Goal: Task Accomplishment & Management: Manage account settings

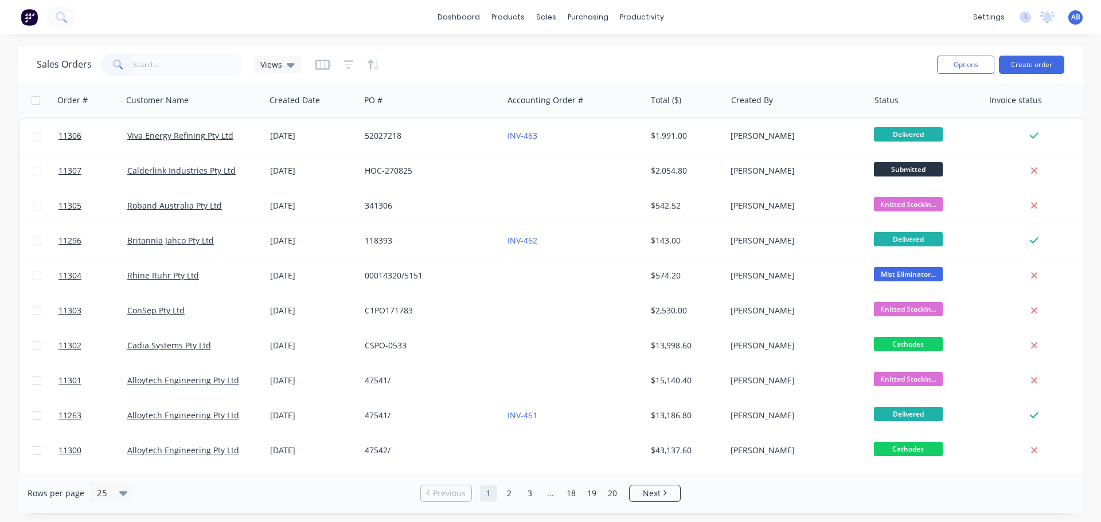
click at [151, 61] on input "text" at bounding box center [189, 64] width 112 height 23
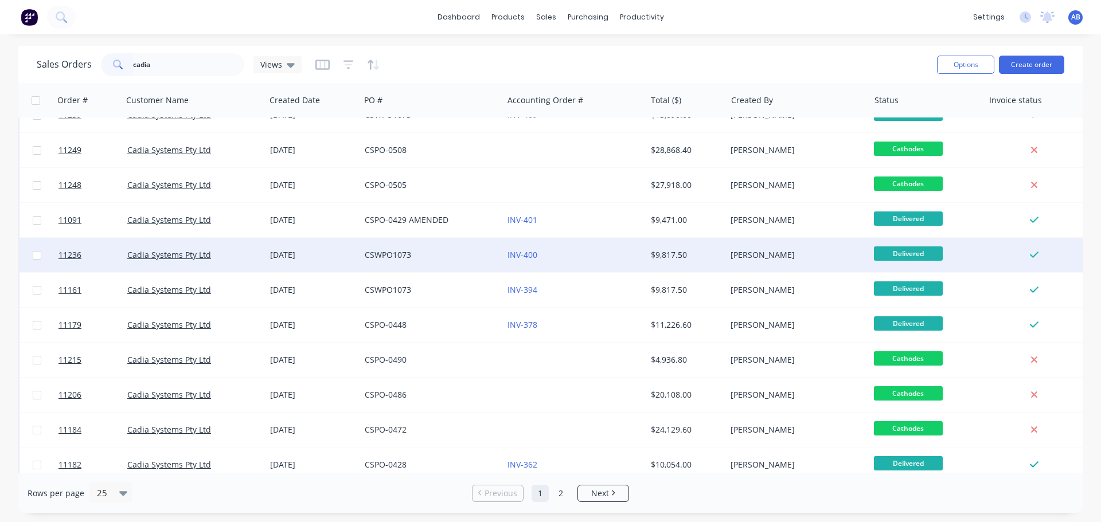
scroll to position [401, 0]
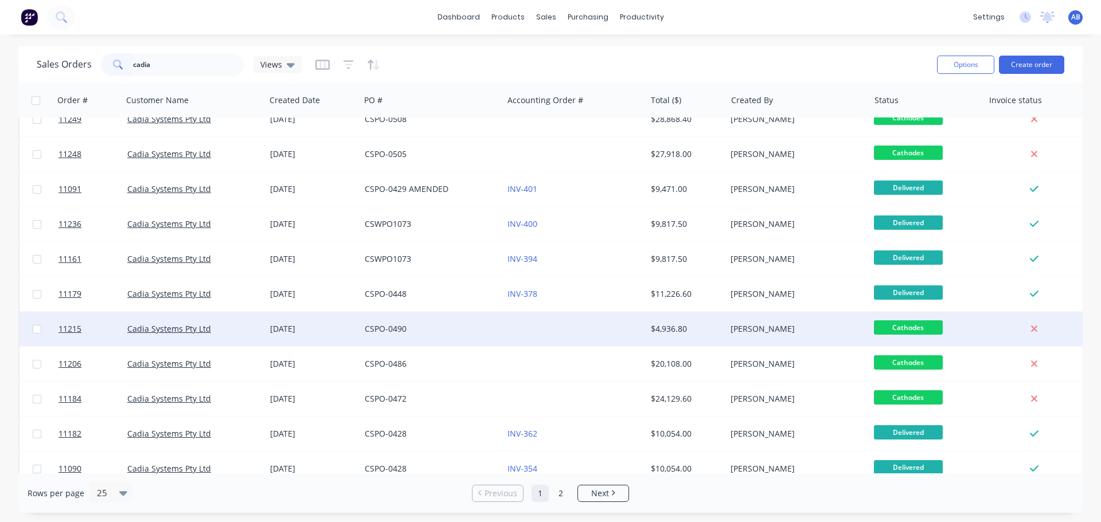
type input "cadia"
click at [517, 331] on div at bounding box center [574, 329] width 143 height 34
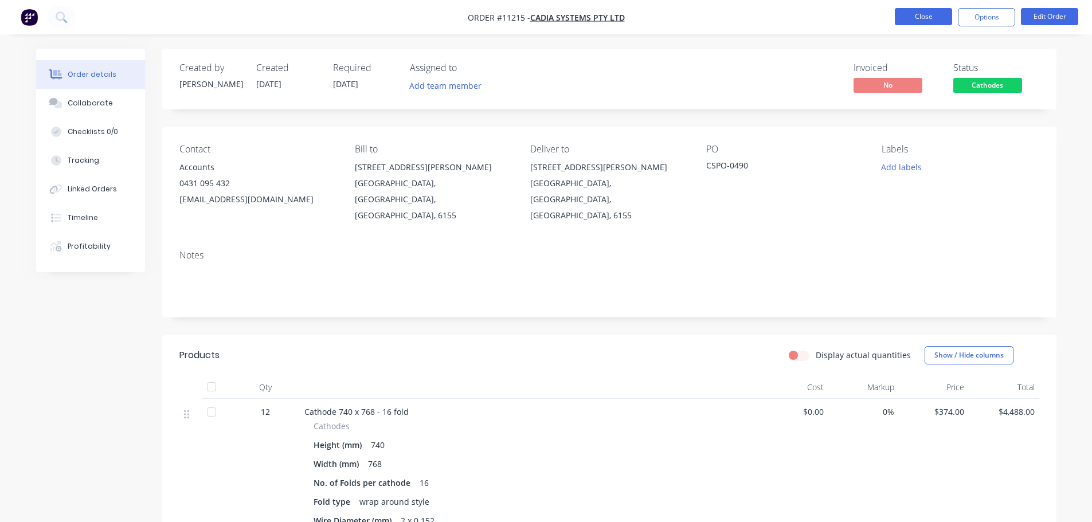
click at [937, 14] on button "Close" at bounding box center [923, 16] width 57 height 17
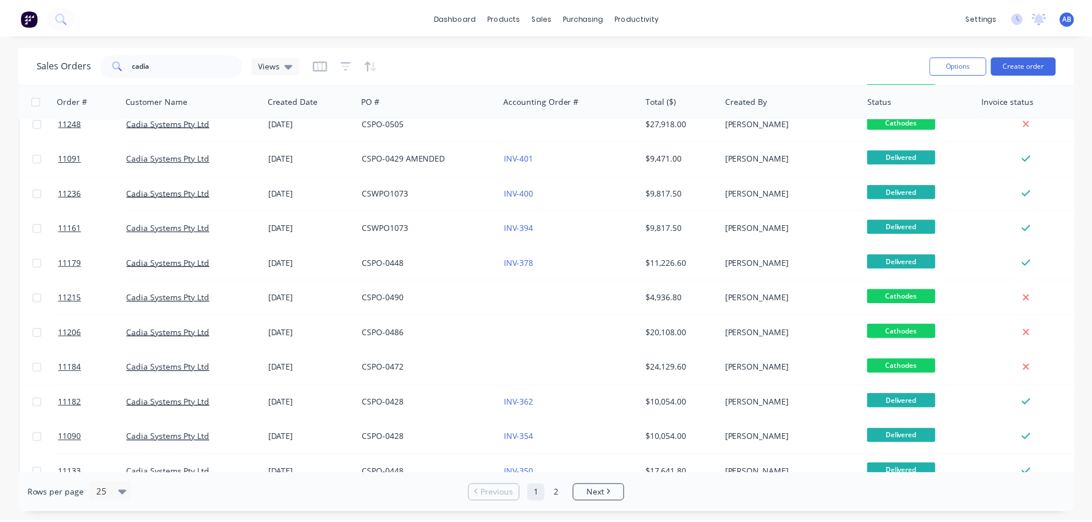
scroll to position [459, 0]
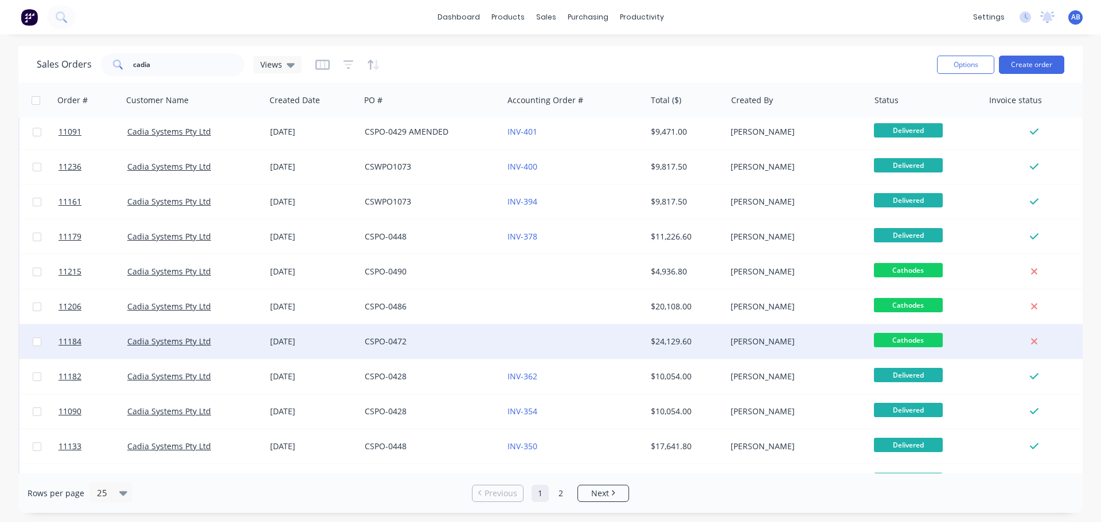
click at [514, 344] on div at bounding box center [574, 342] width 143 height 34
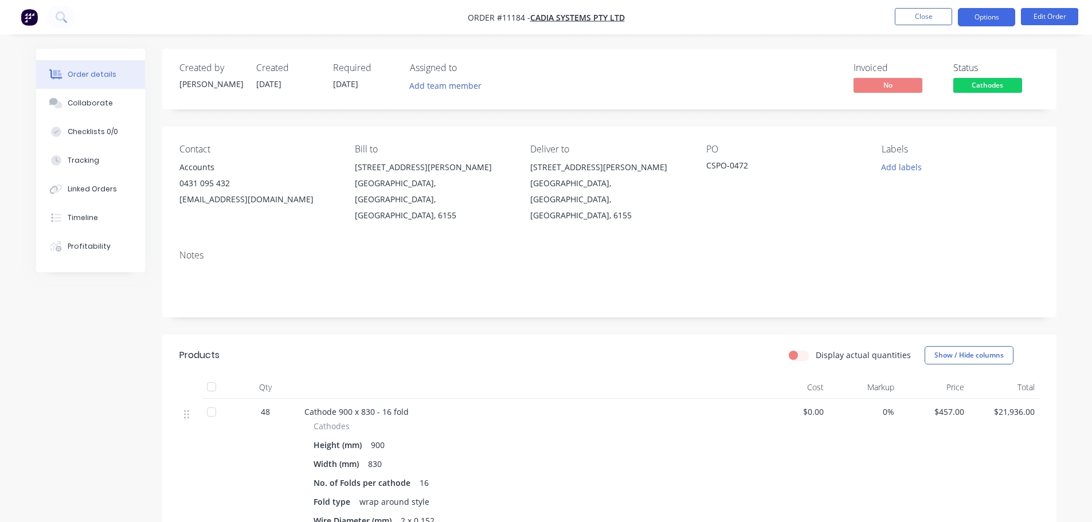
click at [986, 21] on button "Options" at bounding box center [986, 17] width 57 height 18
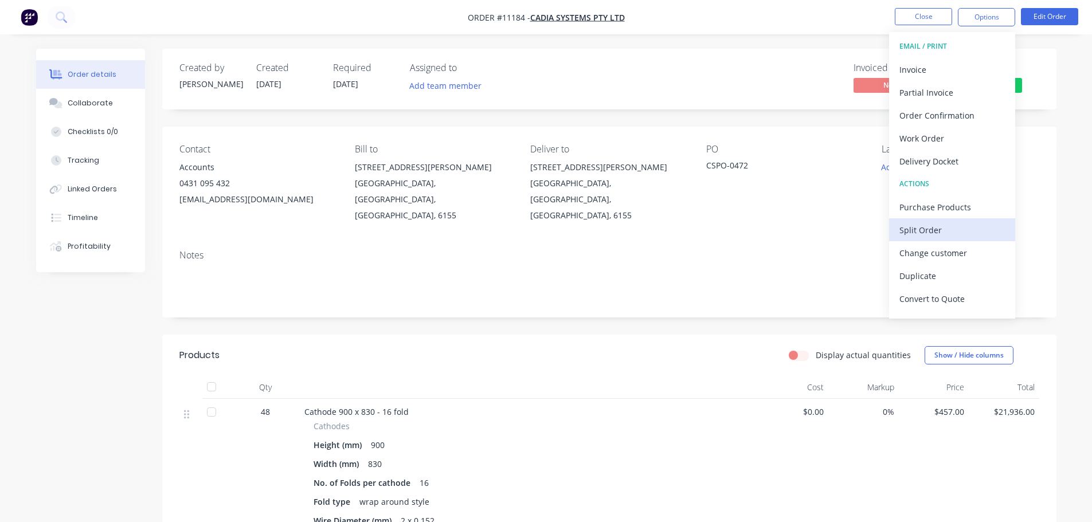
click at [927, 231] on div "Split Order" at bounding box center [952, 230] width 105 height 17
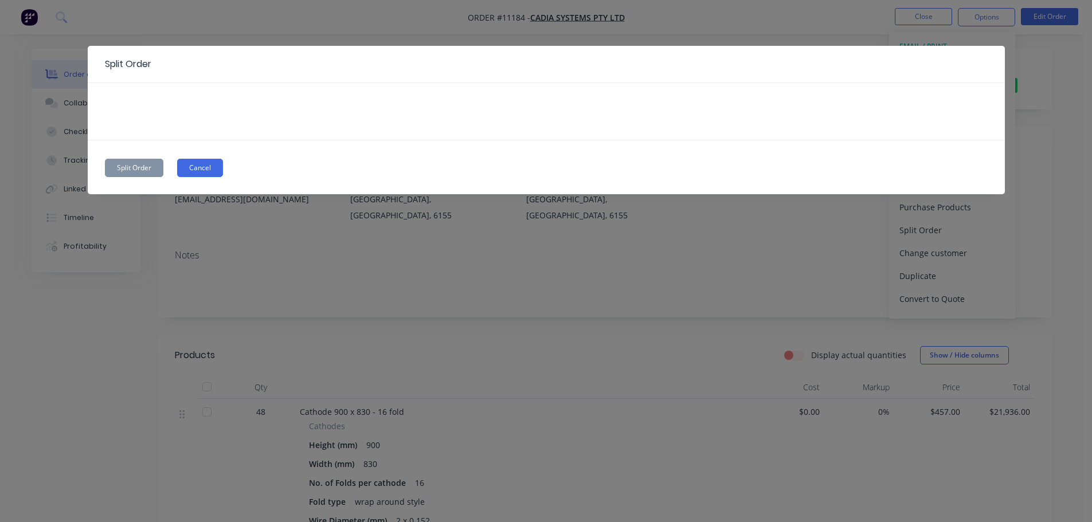
click at [209, 166] on button "Cancel" at bounding box center [200, 168] width 46 height 18
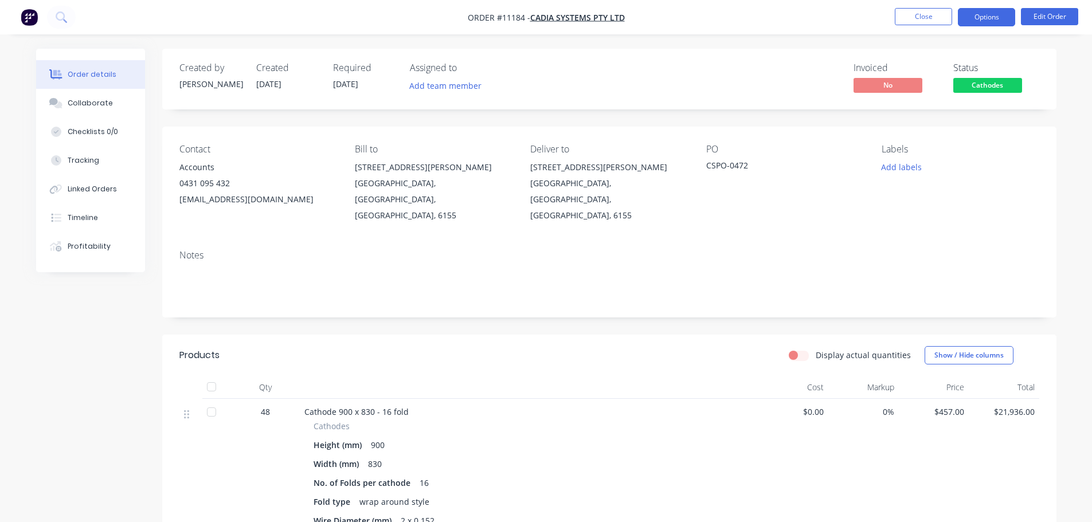
click at [980, 21] on button "Options" at bounding box center [986, 17] width 57 height 18
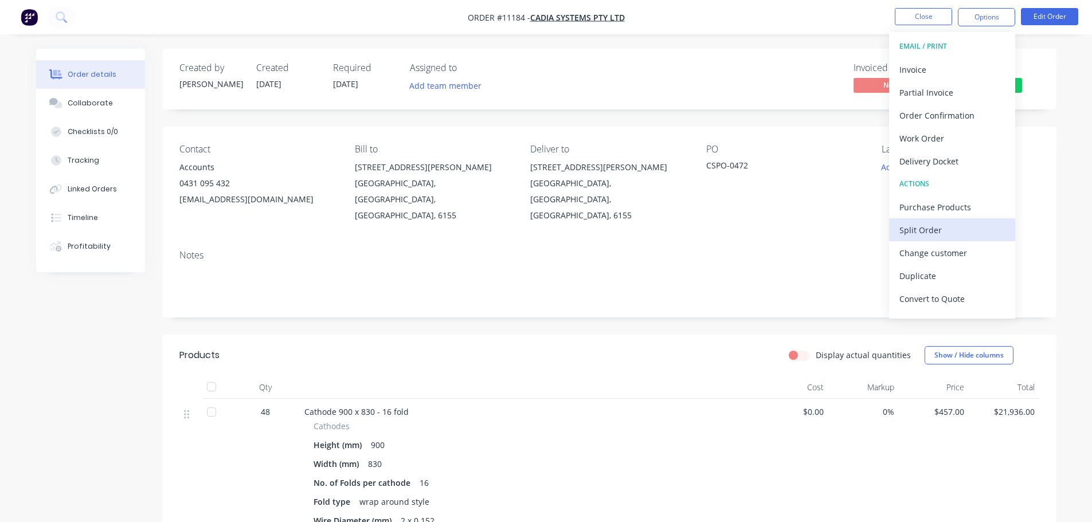
click at [927, 231] on div "Split Order" at bounding box center [952, 230] width 105 height 17
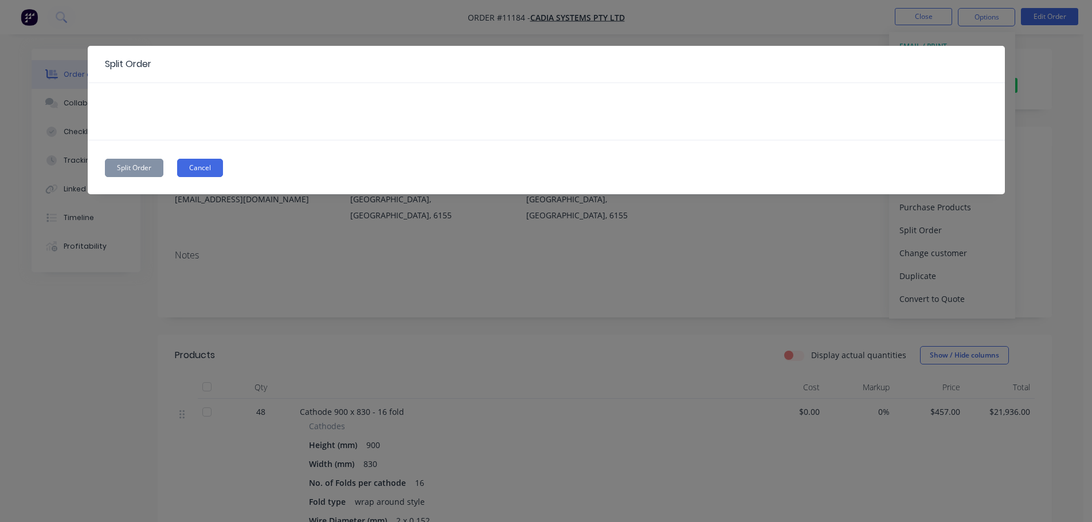
click at [197, 165] on button "Cancel" at bounding box center [200, 168] width 46 height 18
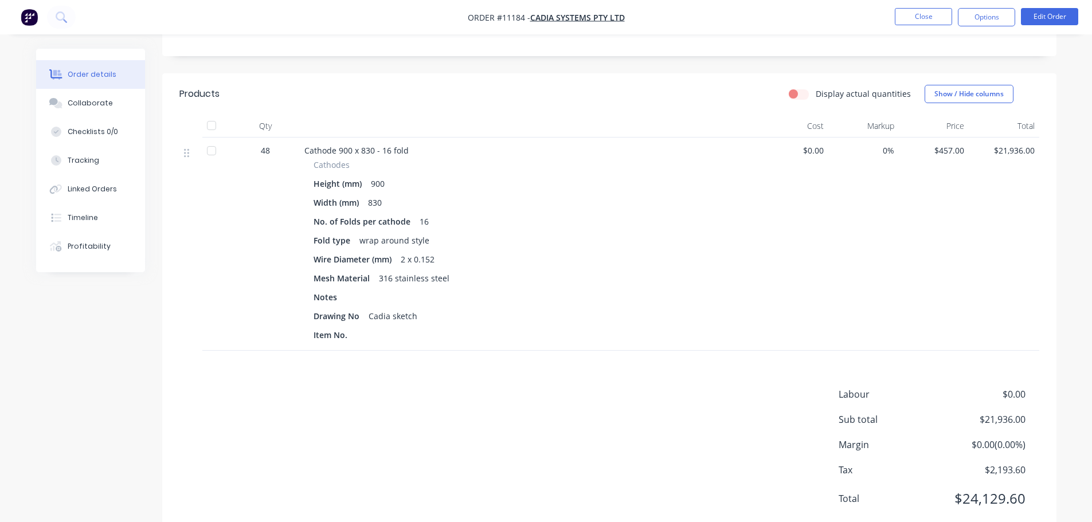
scroll to position [278, 0]
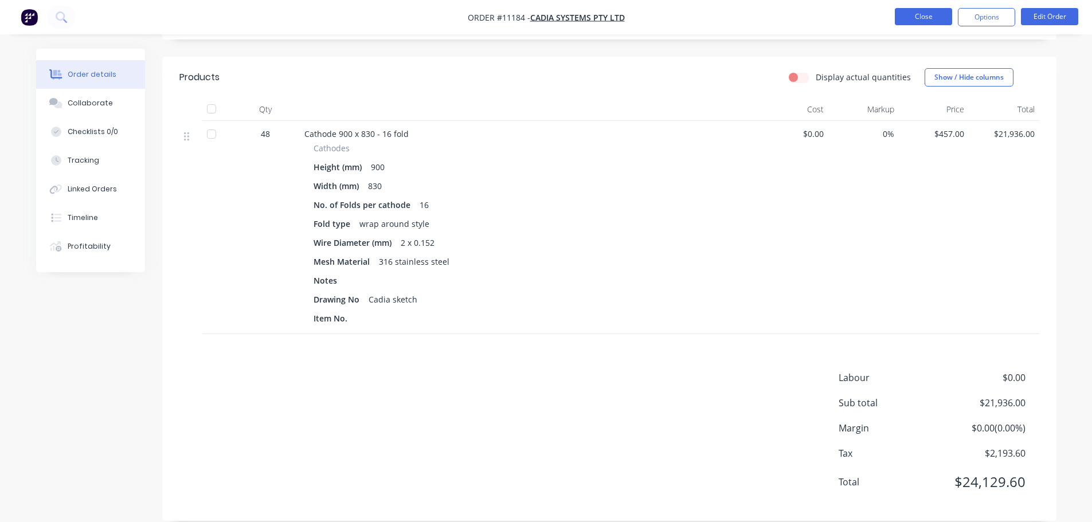
click at [925, 20] on button "Close" at bounding box center [923, 16] width 57 height 17
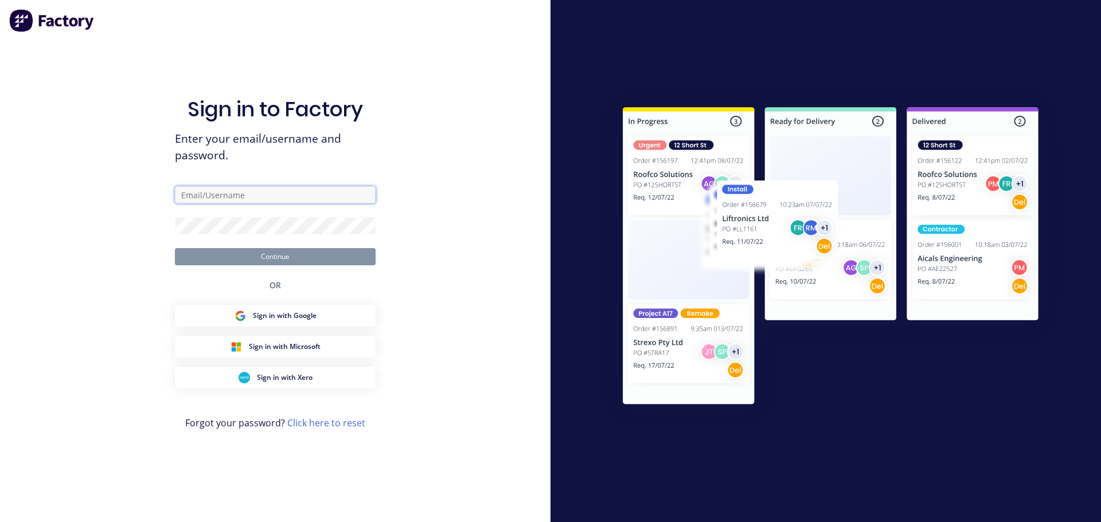
type input "sales@wiremesh.com.au"
click at [286, 376] on span "Sign in with Xero" at bounding box center [285, 378] width 56 height 10
type input "sales@wiremesh.com.au"
click at [103, 225] on div "Sign in to Factory Enter your email/username and password. sales@wiremesh.com.a…" at bounding box center [275, 261] width 550 height 522
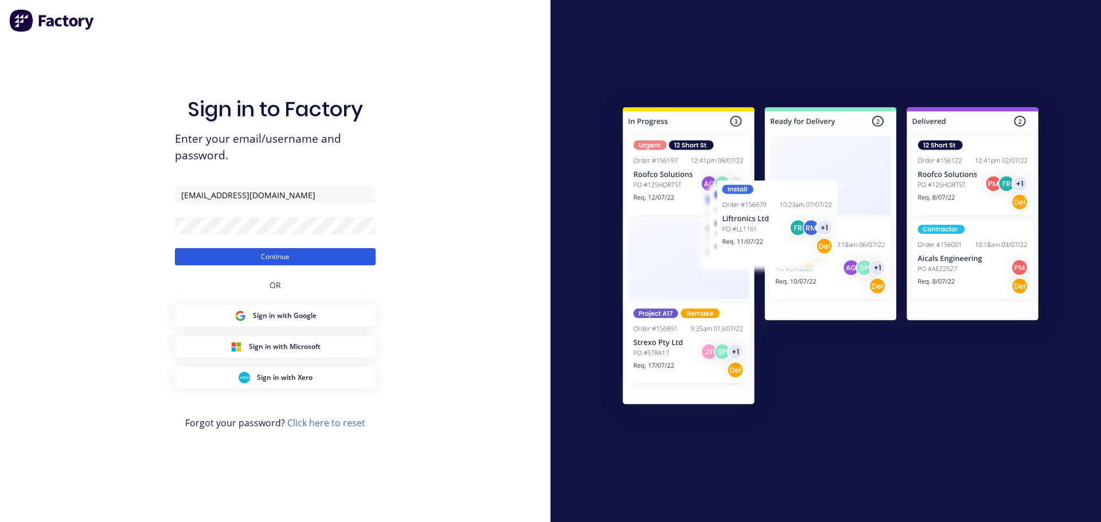
click at [261, 255] on button "Continue" at bounding box center [275, 256] width 201 height 17
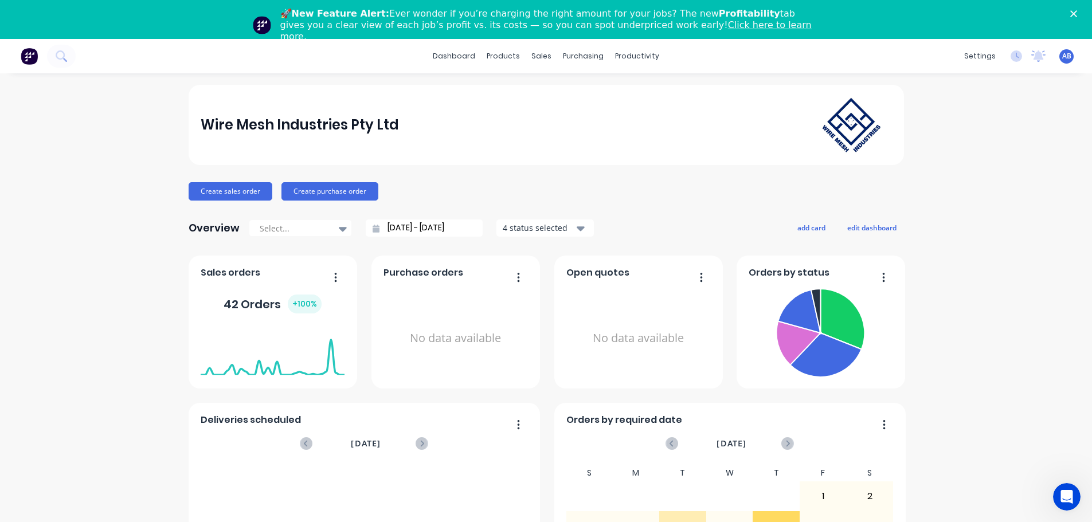
click at [1077, 11] on icon "Close" at bounding box center [1073, 13] width 7 height 7
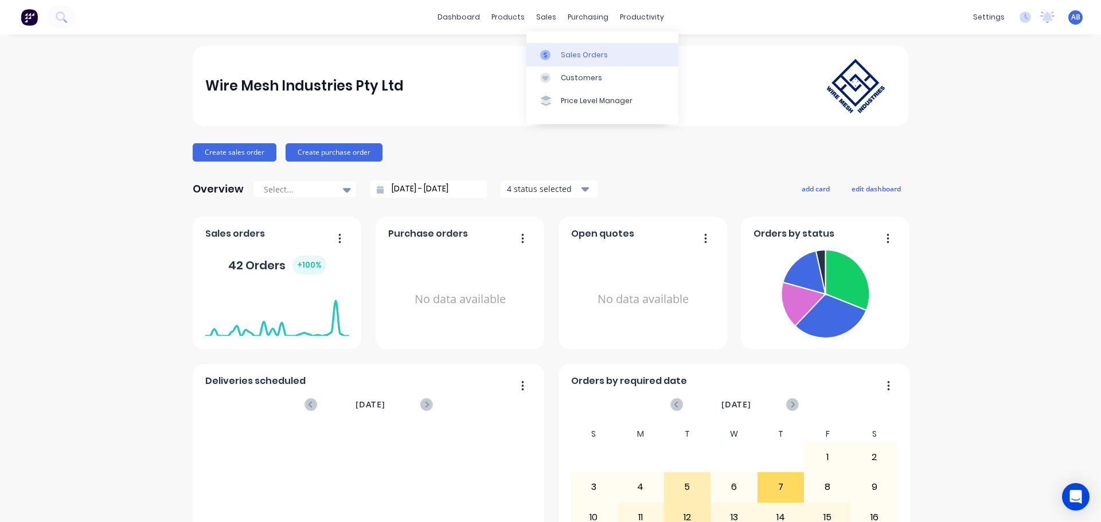
click at [561, 52] on div "Sales Orders" at bounding box center [584, 55] width 47 height 10
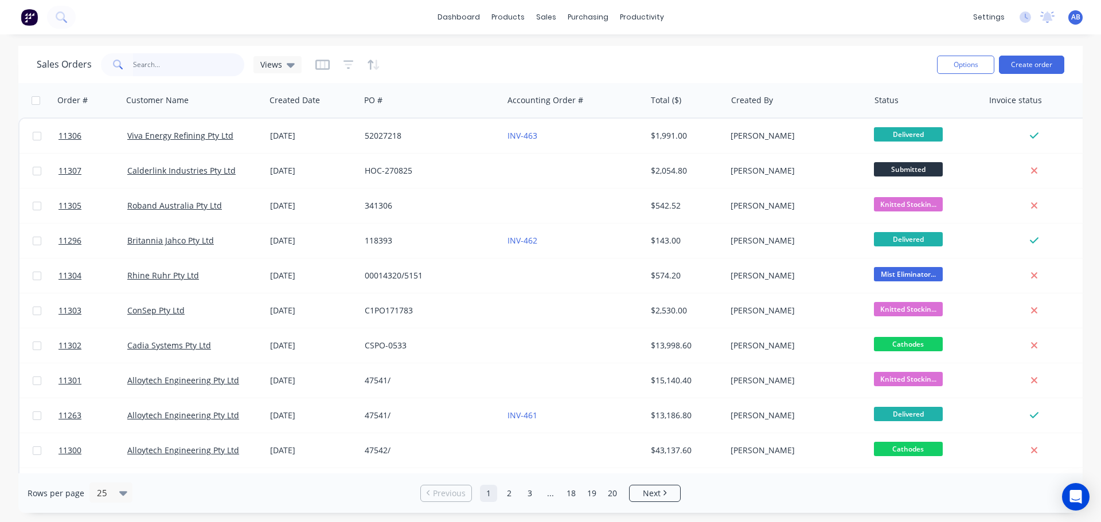
click at [173, 64] on input "text" at bounding box center [189, 64] width 112 height 23
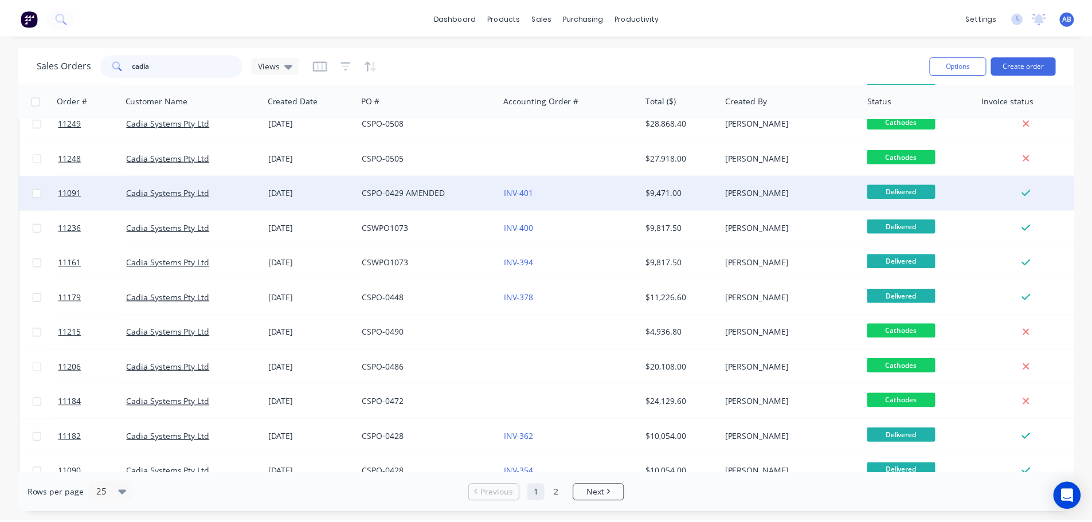
scroll to position [524, 0]
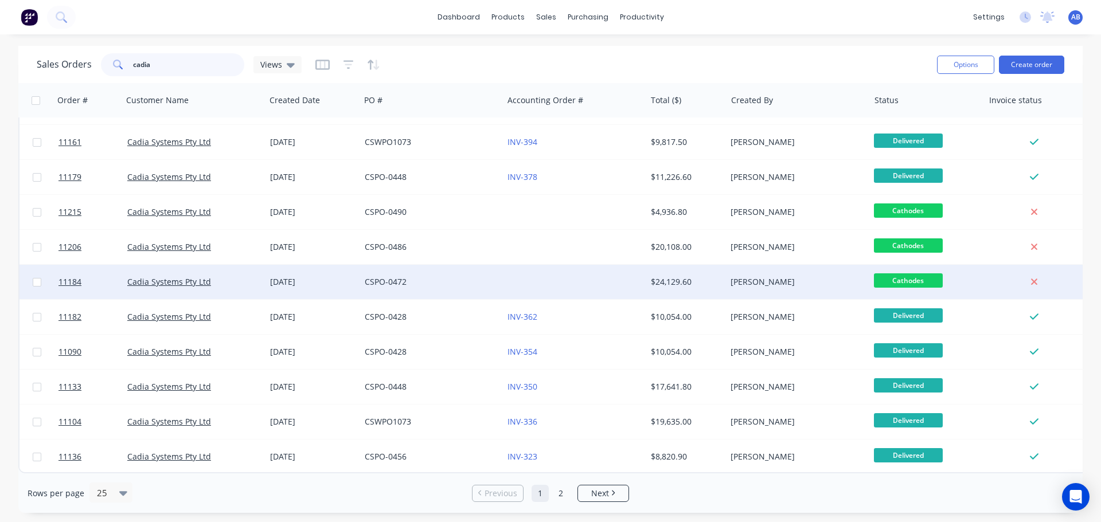
type input "cadia"
click at [522, 273] on div at bounding box center [574, 282] width 143 height 34
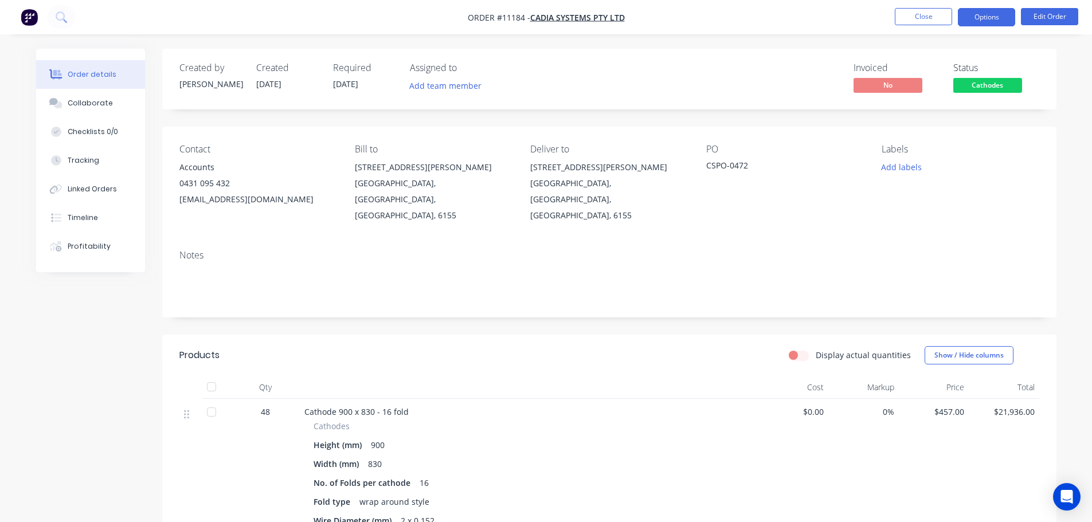
click at [988, 17] on button "Options" at bounding box center [986, 17] width 57 height 18
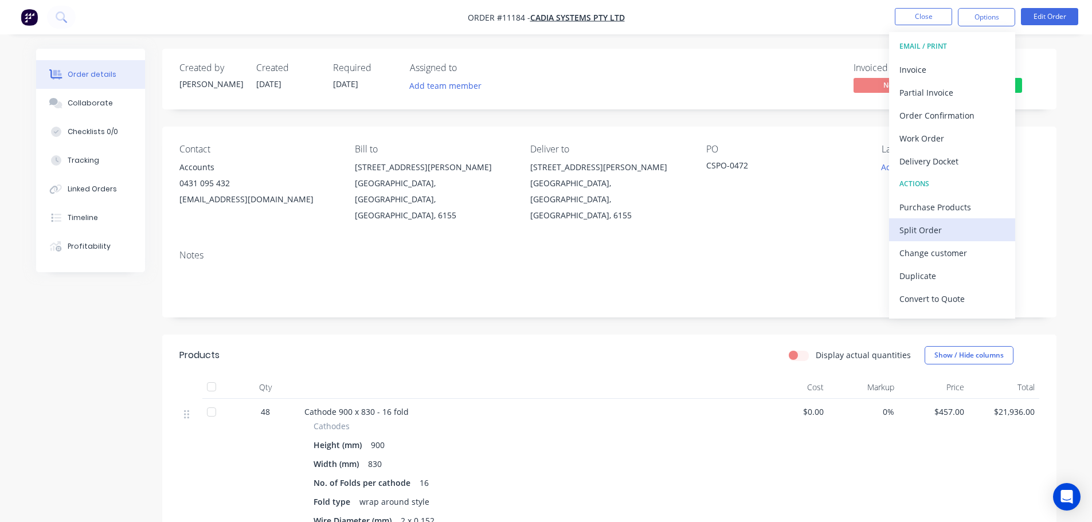
click at [918, 233] on div "Split Order" at bounding box center [952, 230] width 105 height 17
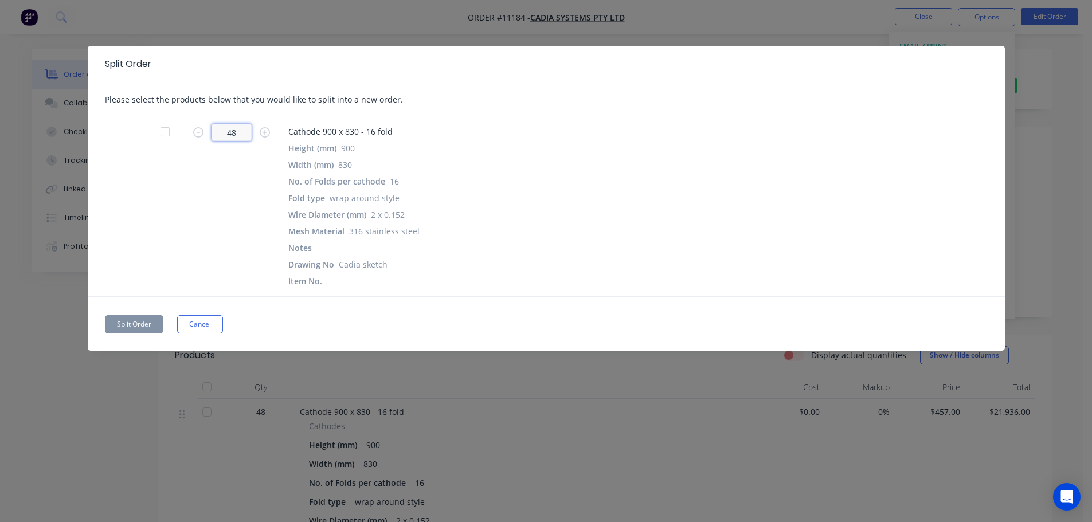
click at [240, 132] on input "48" at bounding box center [232, 132] width 40 height 17
type input "28"
click at [142, 326] on button "Split Order" at bounding box center [134, 324] width 58 height 18
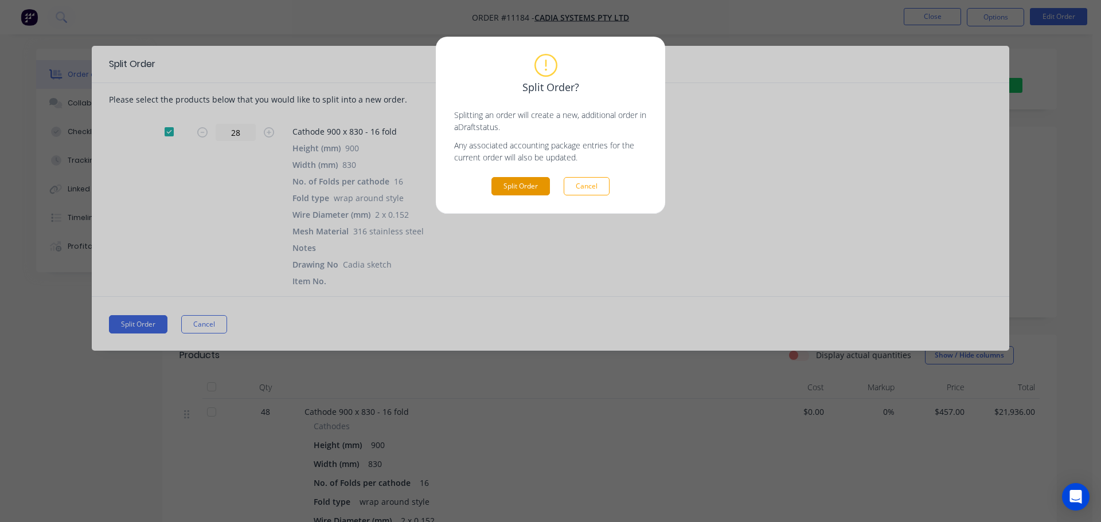
click at [537, 180] on button "Split Order" at bounding box center [520, 186] width 58 height 18
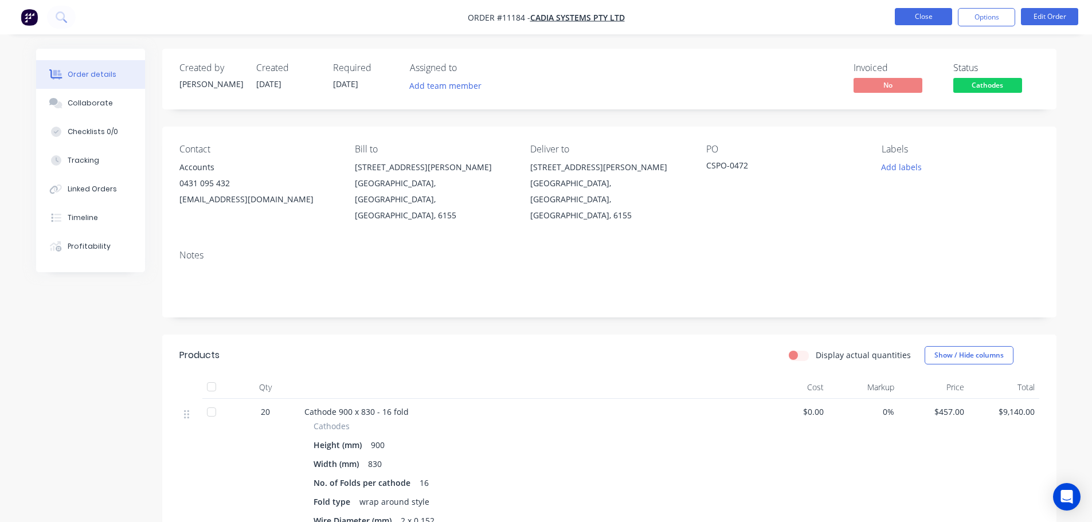
click at [933, 15] on button "Close" at bounding box center [923, 16] width 57 height 17
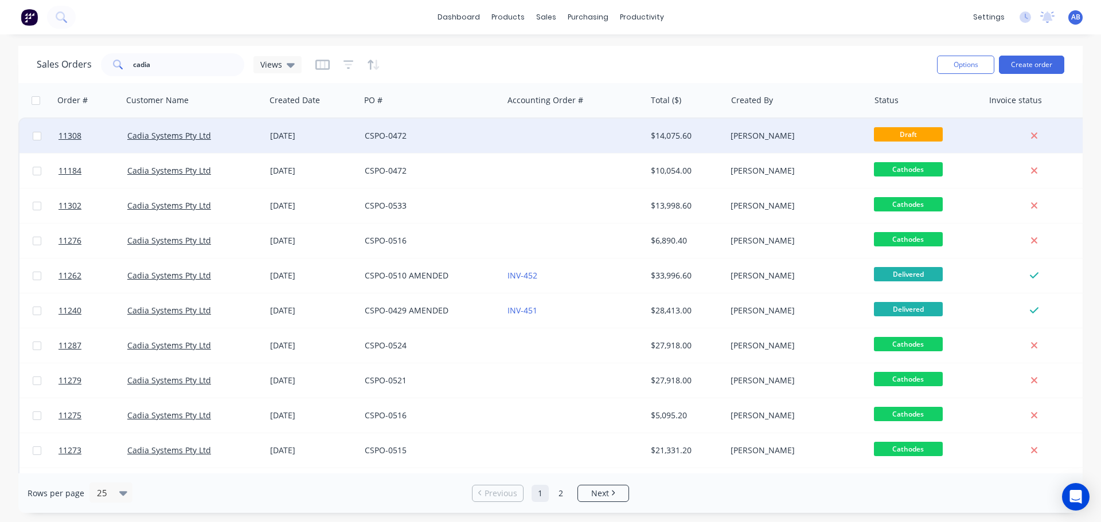
click at [498, 130] on div "CSPO-0472" at bounding box center [431, 136] width 143 height 34
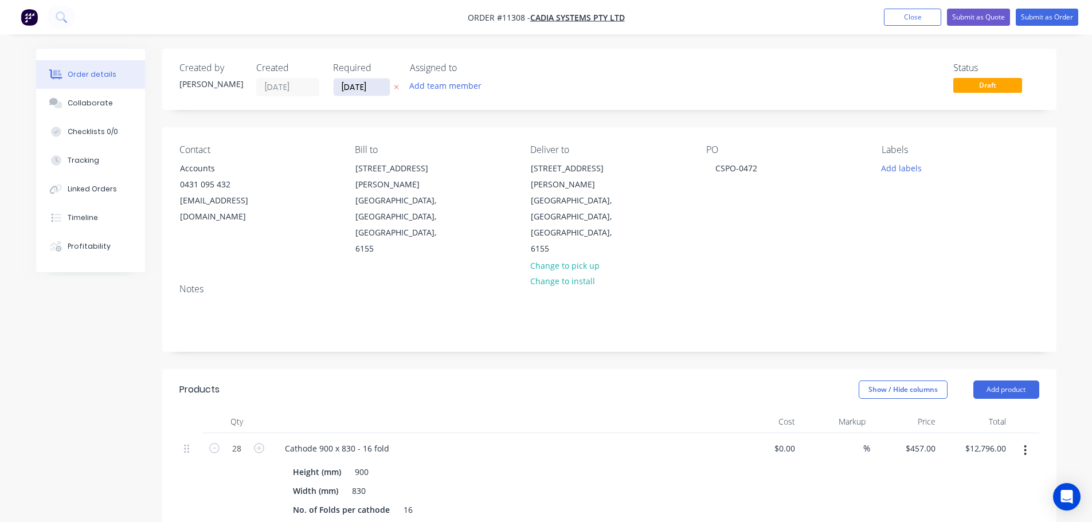
click at [383, 87] on input "[DATE]" at bounding box center [362, 87] width 56 height 17
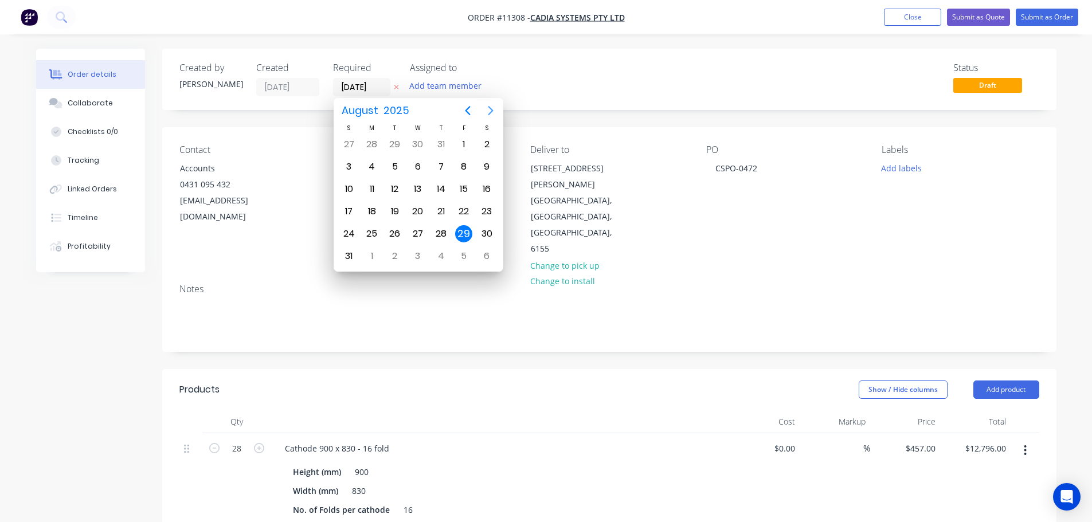
click at [488, 109] on icon "Next page" at bounding box center [491, 111] width 14 height 14
click at [467, 189] on div "19" at bounding box center [463, 189] width 17 height 17
type input "[DATE]"
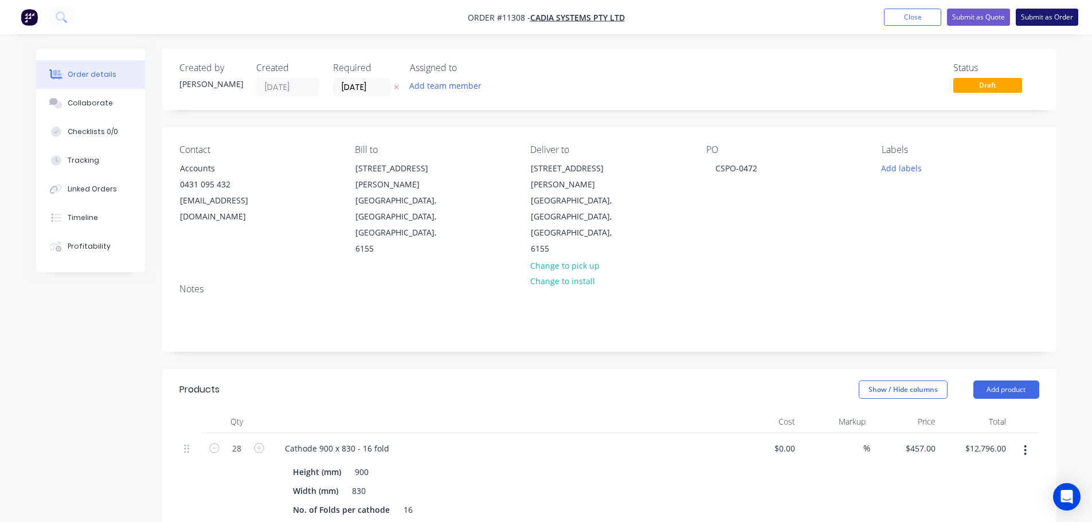
click at [1045, 20] on button "Submit as Order" at bounding box center [1047, 17] width 62 height 17
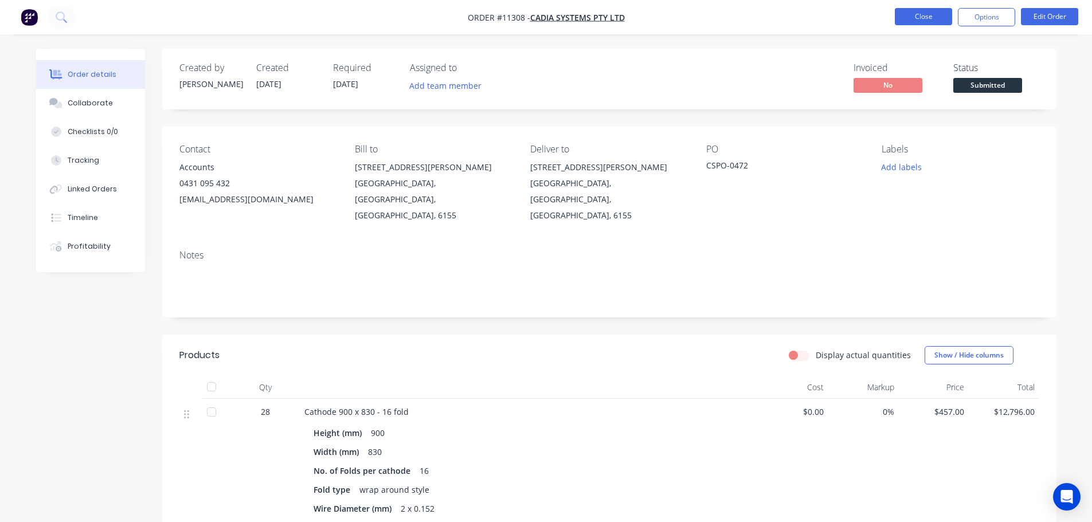
click at [928, 19] on button "Close" at bounding box center [923, 16] width 57 height 17
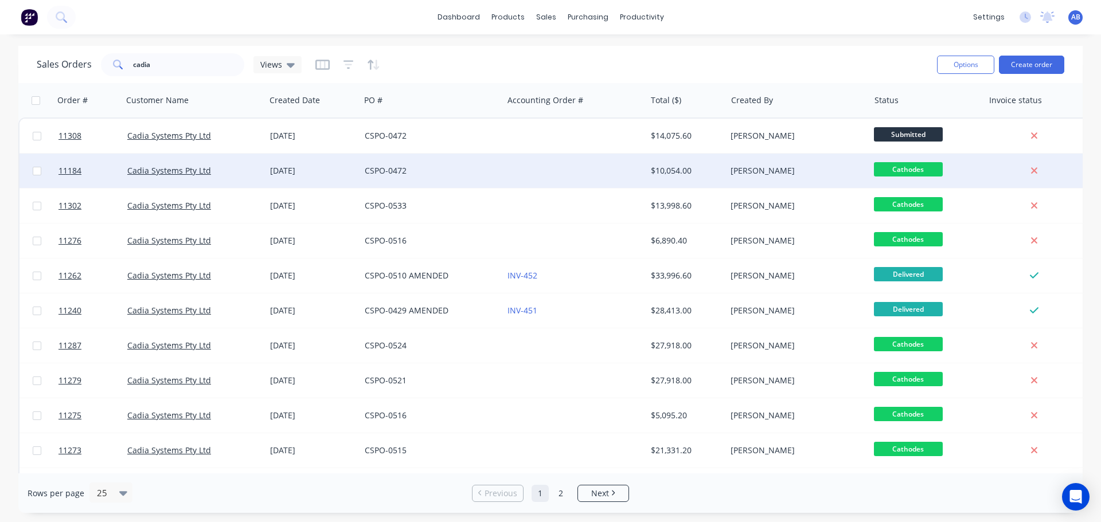
click at [538, 173] on div at bounding box center [574, 171] width 143 height 34
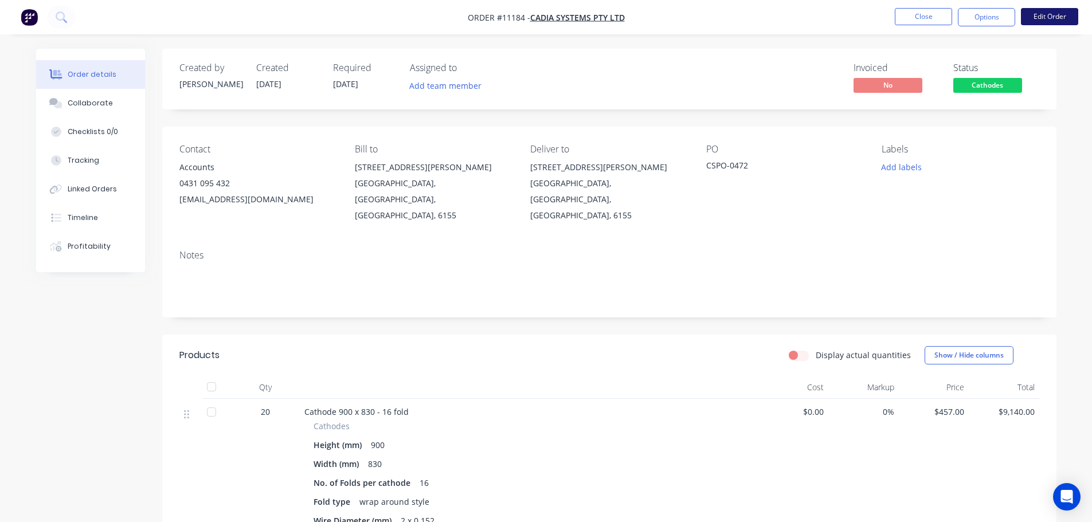
click at [1062, 15] on button "Edit Order" at bounding box center [1049, 16] width 57 height 17
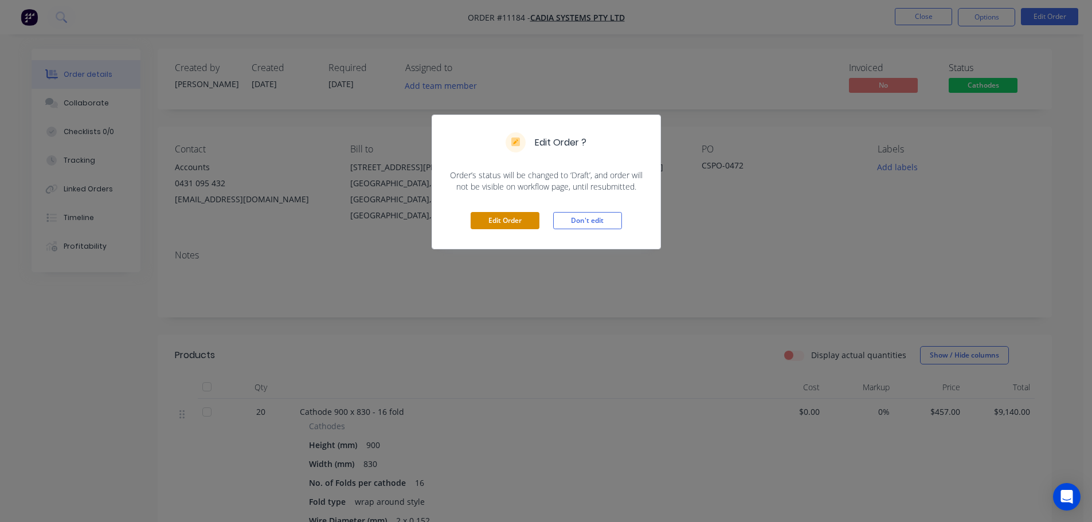
click at [524, 221] on button "Edit Order" at bounding box center [505, 220] width 69 height 17
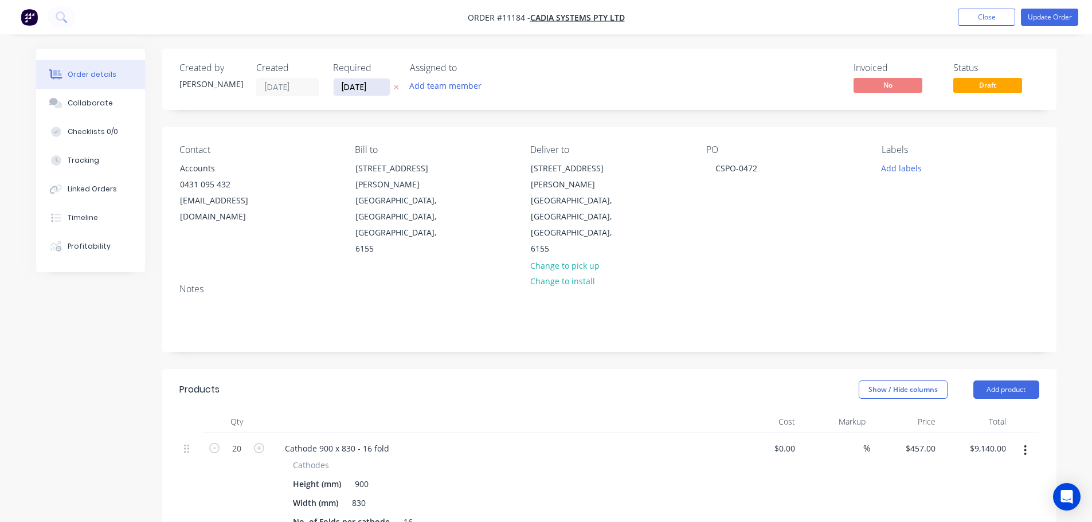
click at [381, 88] on input "[DATE]" at bounding box center [362, 87] width 56 height 17
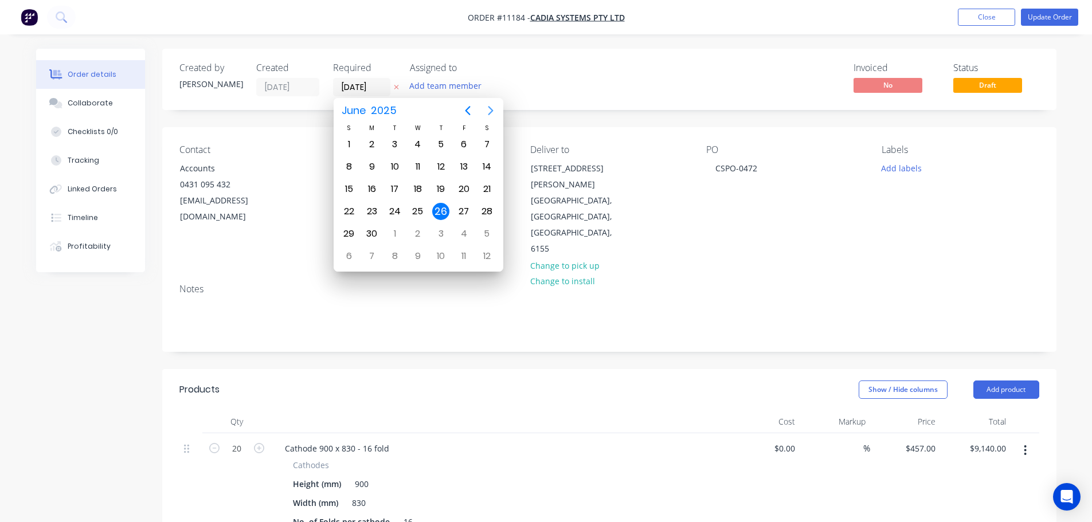
click at [490, 111] on icon "Next page" at bounding box center [491, 111] width 14 height 14
click at [464, 235] on div "29" at bounding box center [463, 233] width 17 height 17
type input "[DATE]"
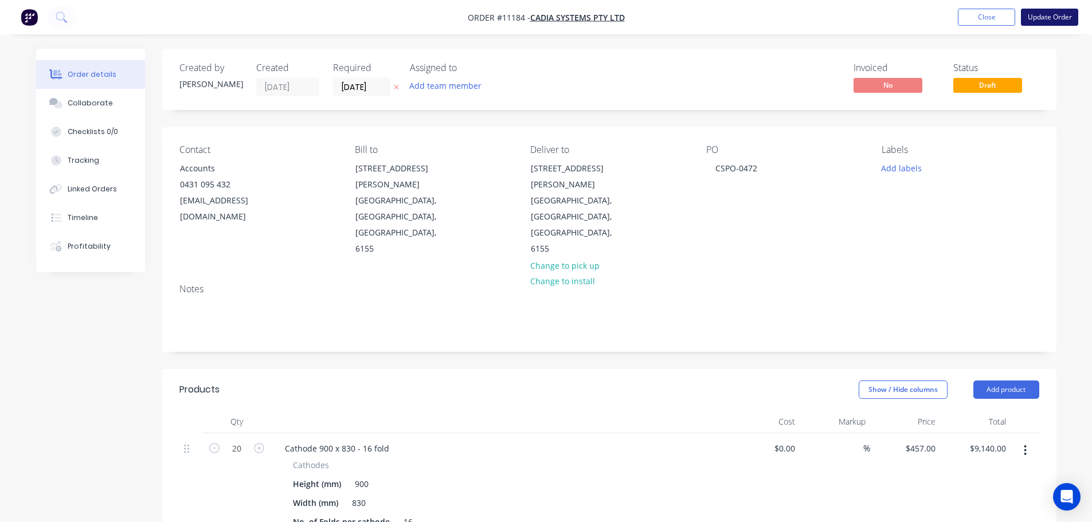
click at [1056, 18] on button "Update Order" at bounding box center [1049, 17] width 57 height 17
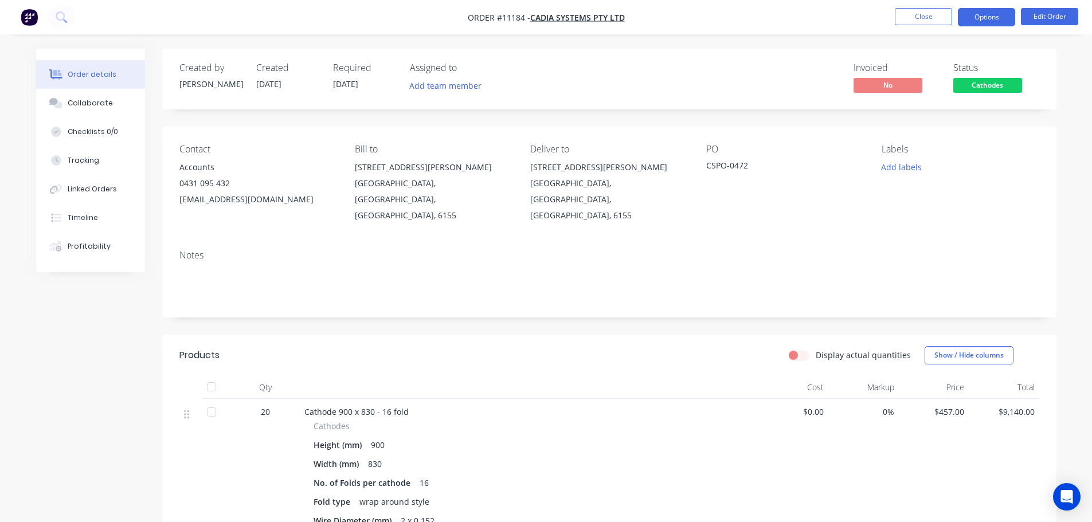
click at [994, 21] on button "Options" at bounding box center [986, 17] width 57 height 18
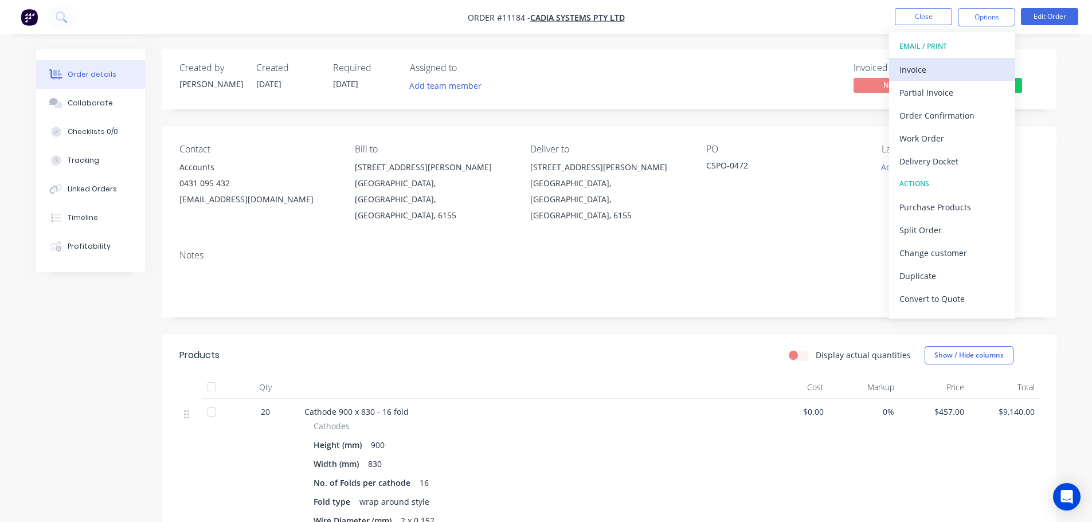
click at [926, 71] on div "Invoice" at bounding box center [952, 69] width 105 height 17
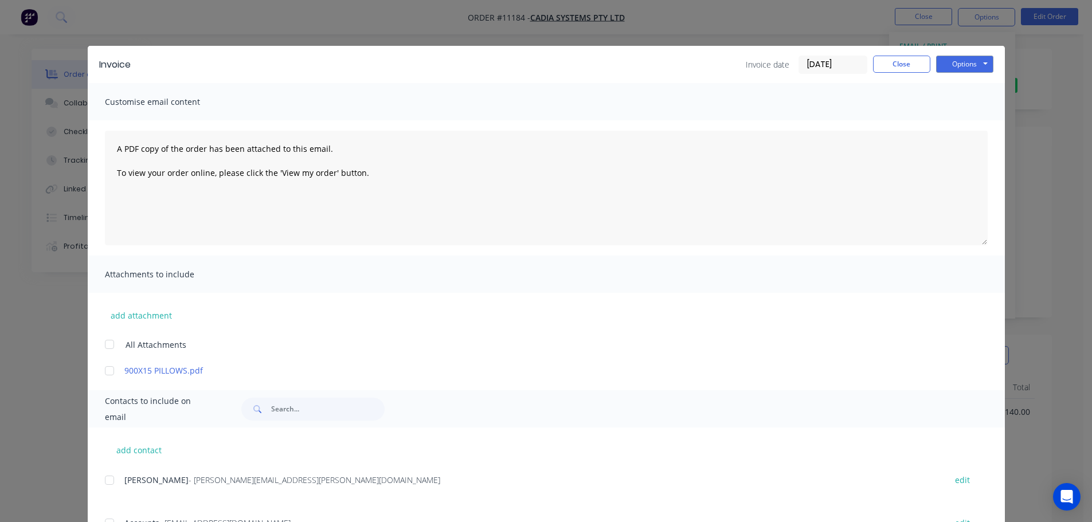
scroll to position [52, 0]
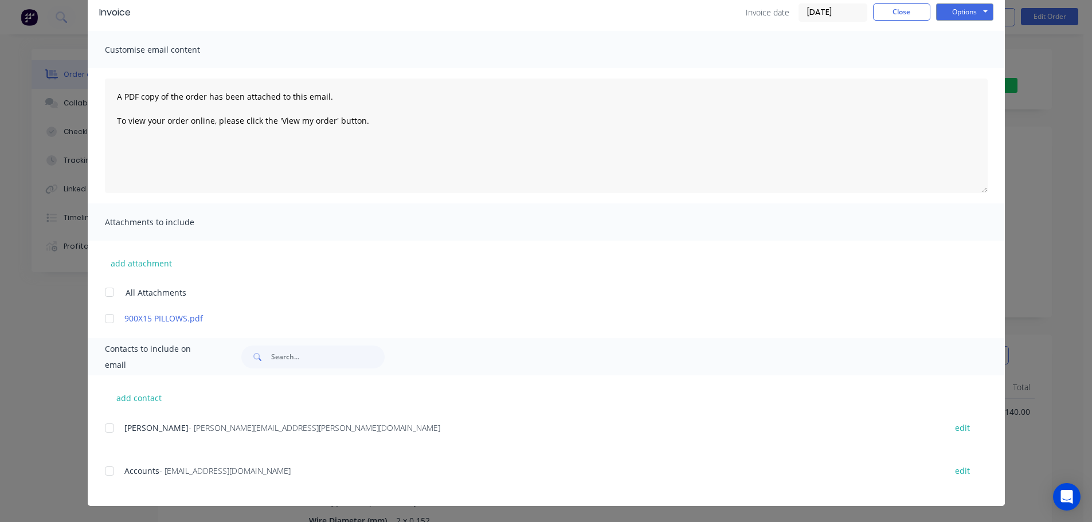
click at [107, 471] on div at bounding box center [109, 471] width 23 height 23
click at [967, 18] on button "Options" at bounding box center [964, 11] width 57 height 17
click at [962, 73] on button "Email" at bounding box center [972, 70] width 73 height 19
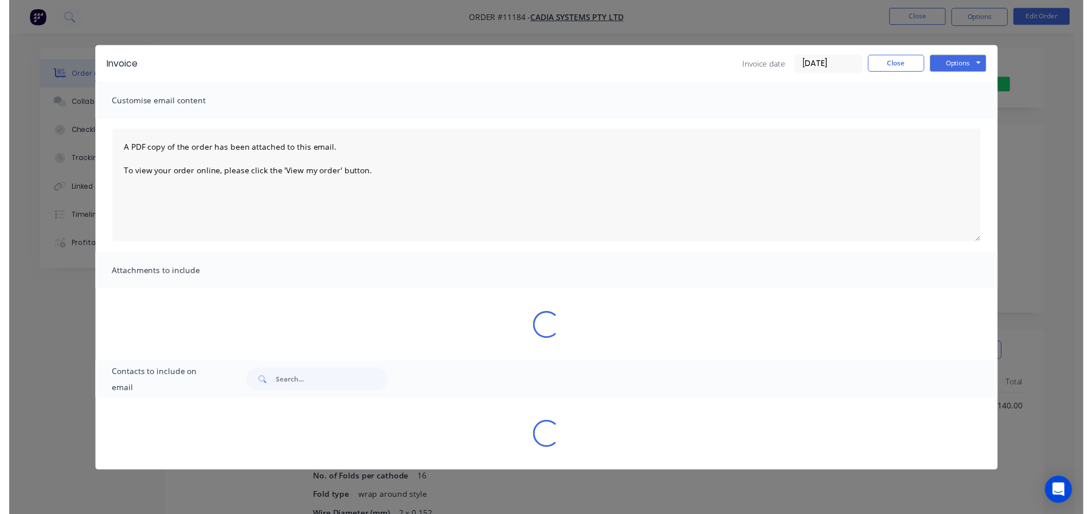
scroll to position [0, 0]
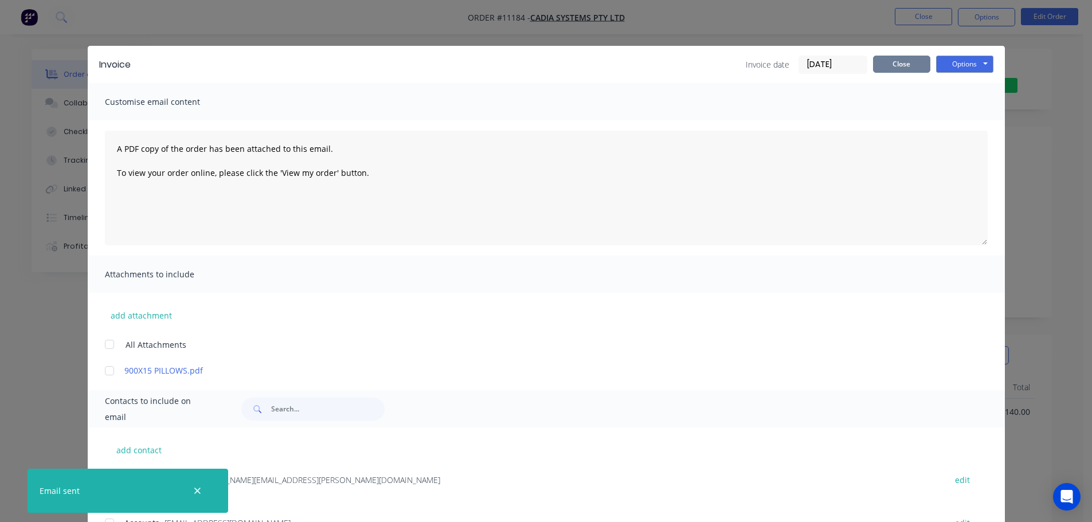
click at [905, 62] on button "Close" at bounding box center [901, 64] width 57 height 17
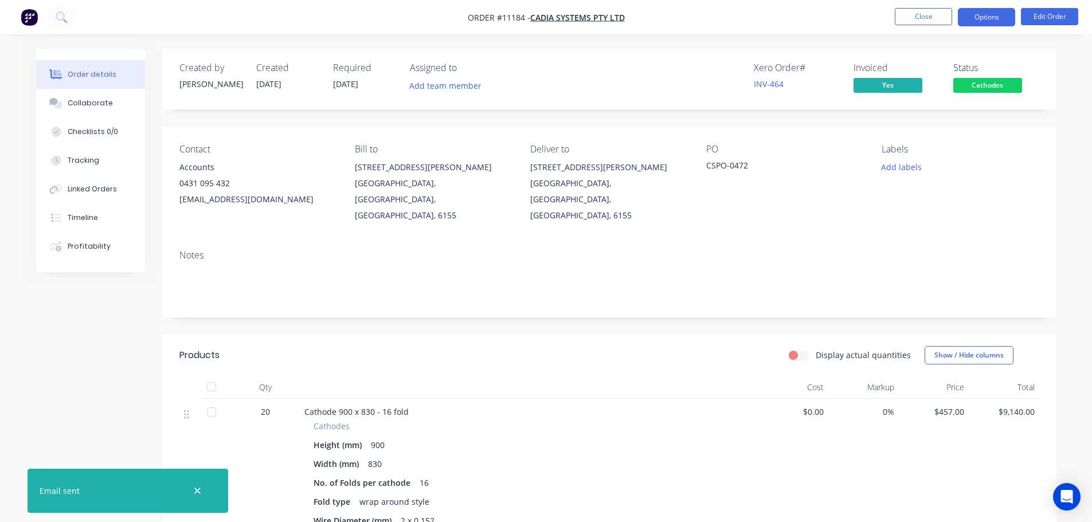
click at [984, 13] on button "Options" at bounding box center [986, 17] width 57 height 18
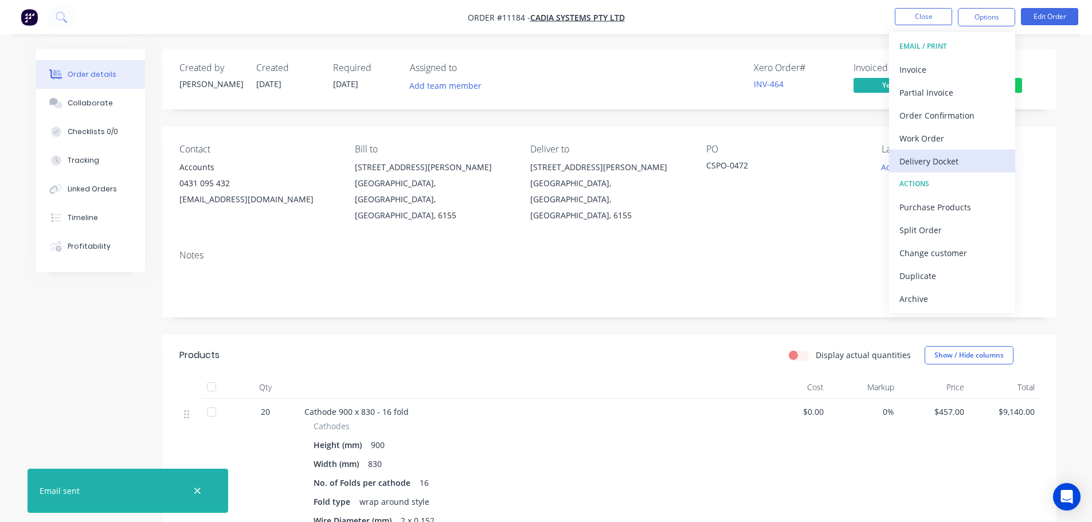
click at [939, 166] on div "Delivery Docket" at bounding box center [952, 161] width 105 height 17
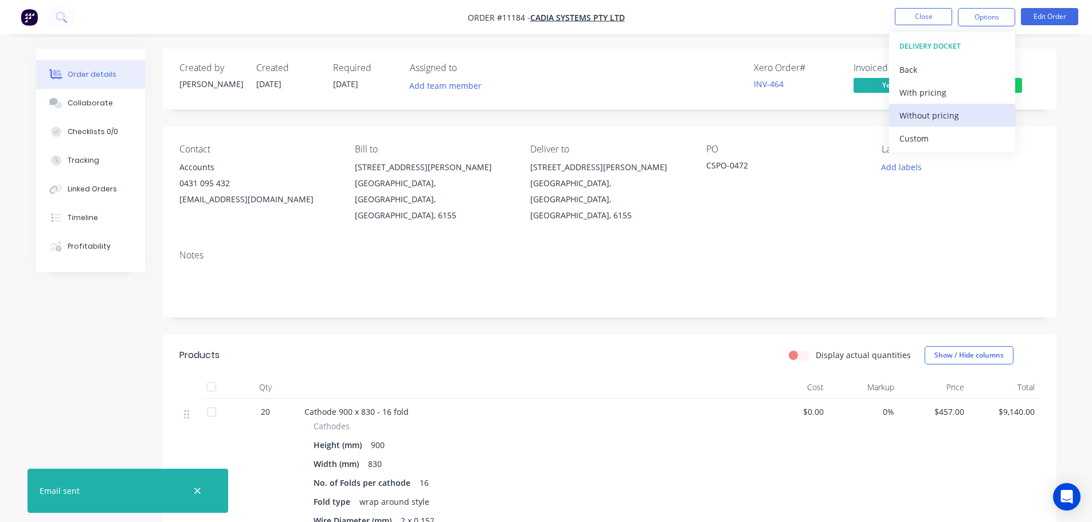
click at [932, 121] on div "Without pricing" at bounding box center [952, 115] width 105 height 17
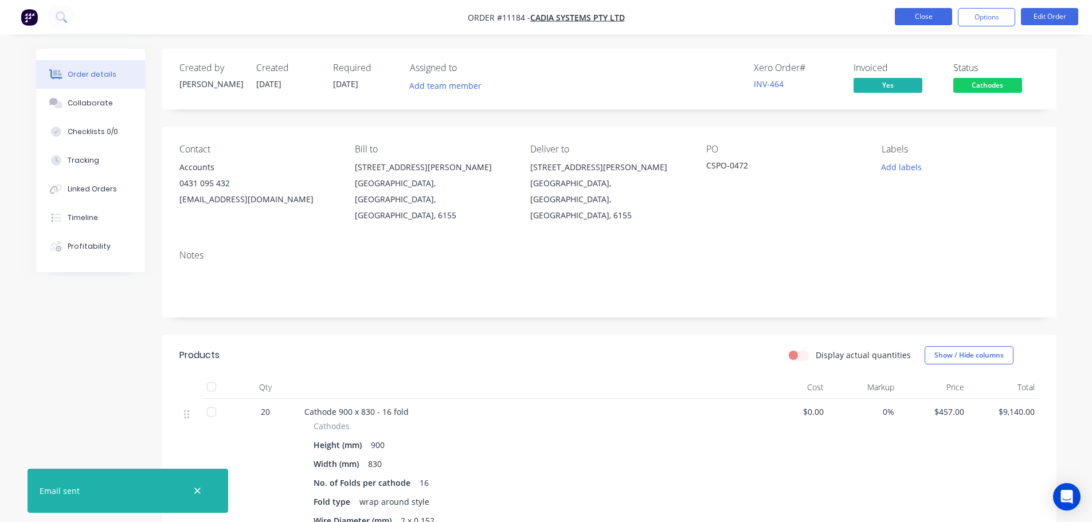
click at [919, 15] on button "Close" at bounding box center [923, 16] width 57 height 17
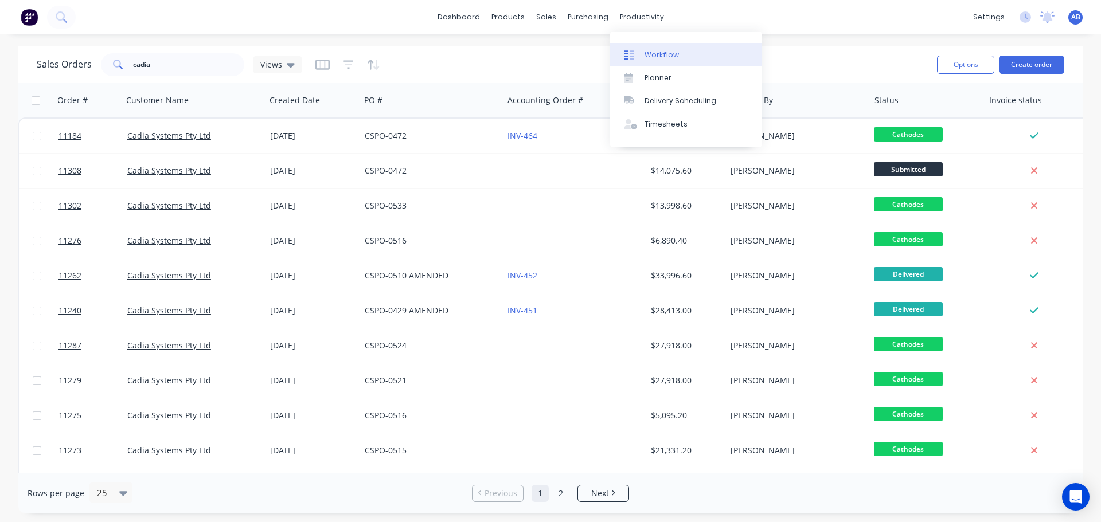
click at [651, 55] on div "Workflow" at bounding box center [661, 55] width 34 height 10
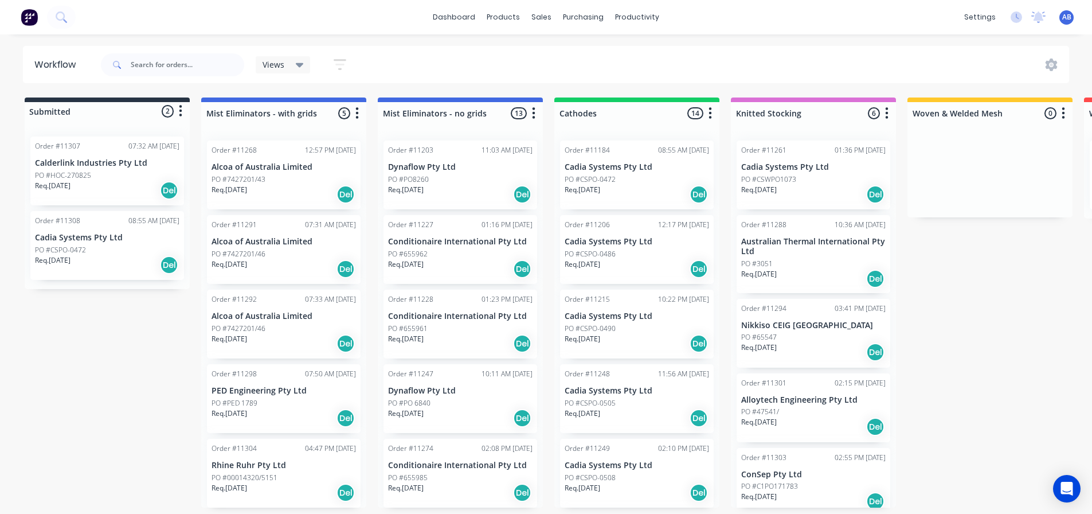
click at [644, 188] on div "Req. [DATE] Del" at bounding box center [637, 194] width 144 height 19
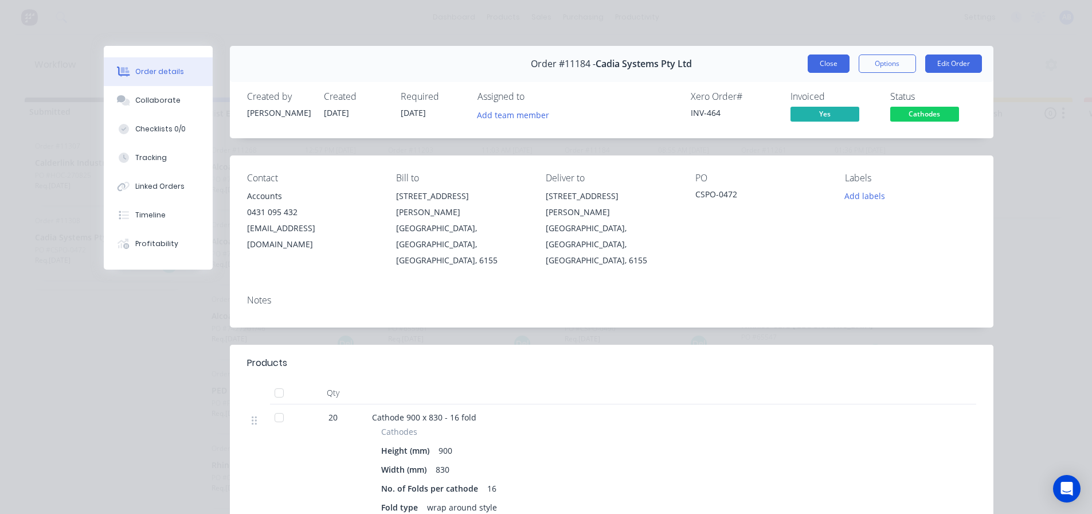
click at [823, 58] on button "Close" at bounding box center [829, 63] width 42 height 18
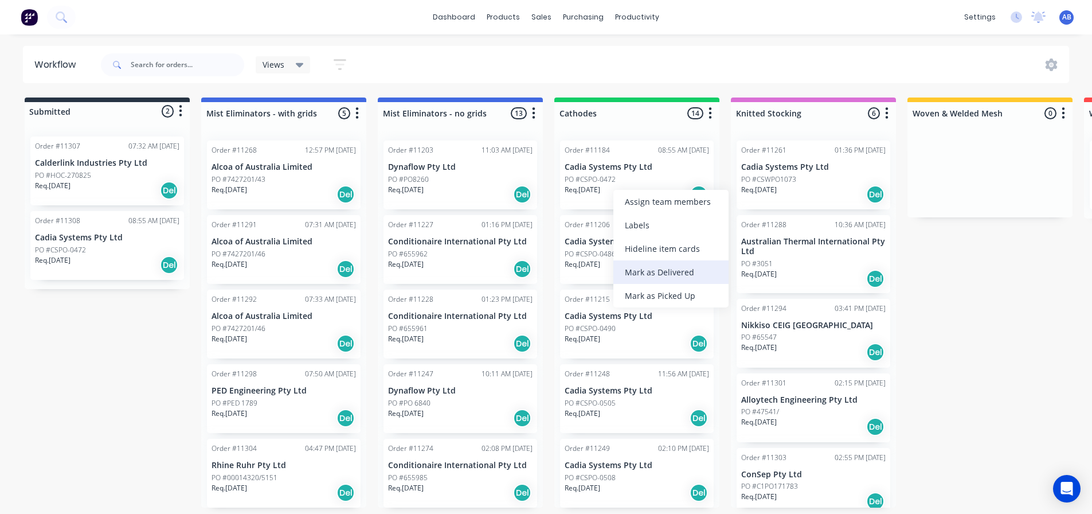
click at [657, 270] on div "Mark as Delivered" at bounding box center [670, 272] width 115 height 24
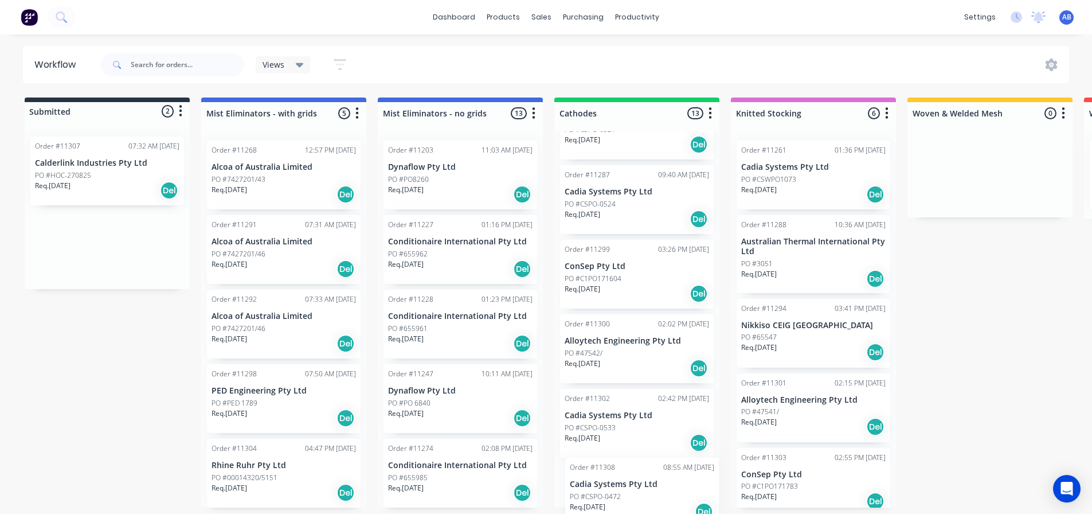
scroll to position [671, 0]
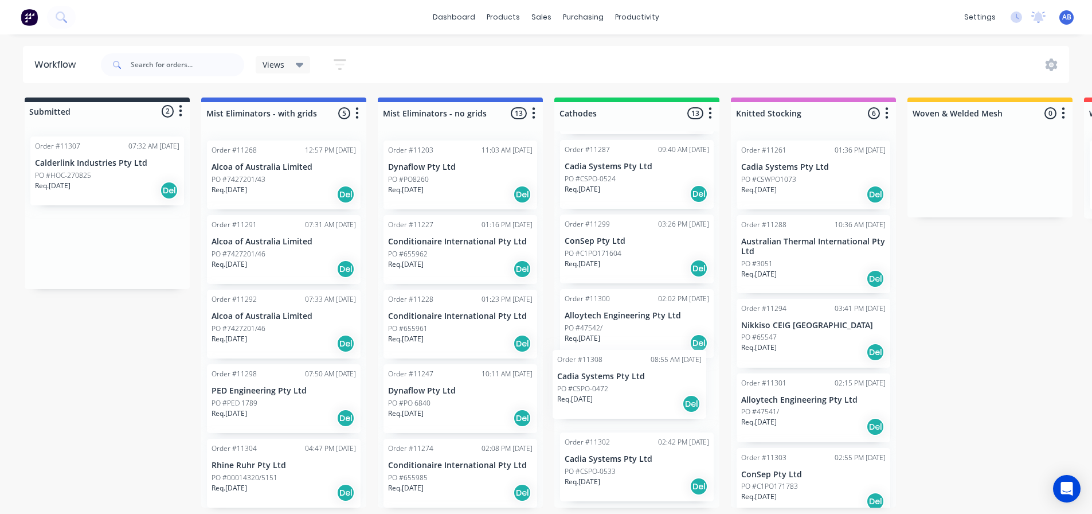
drag, startPoint x: 67, startPoint y: 249, endPoint x: 592, endPoint y: 388, distance: 543.2
click at [592, 388] on div "Submitted 2 Status colour #273444 hex #273444 Save Cancel Summaries Total order…" at bounding box center [781, 302] width 1580 height 410
click at [611, 413] on div "Req. [DATE] Del" at bounding box center [637, 417] width 144 height 19
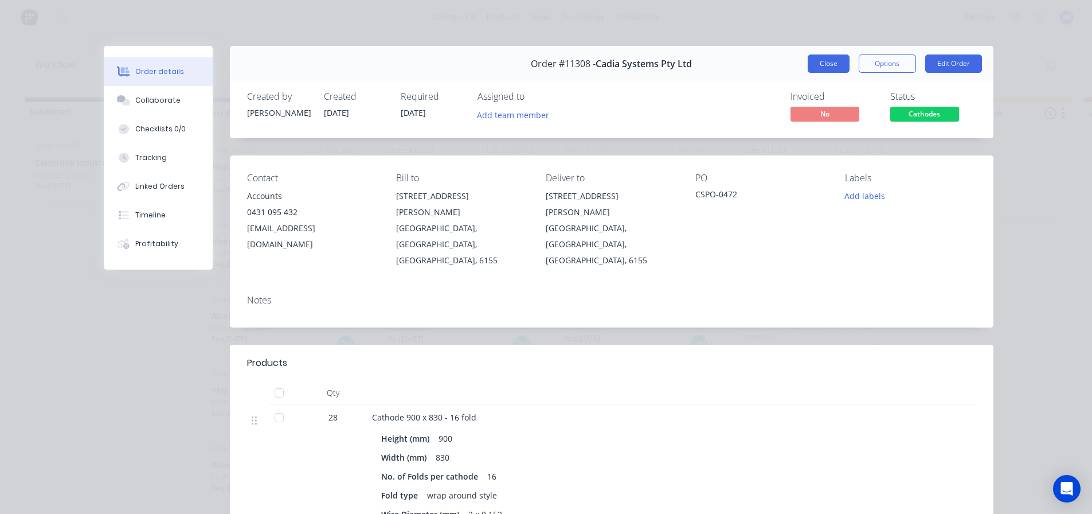
click at [820, 61] on button "Close" at bounding box center [829, 63] width 42 height 18
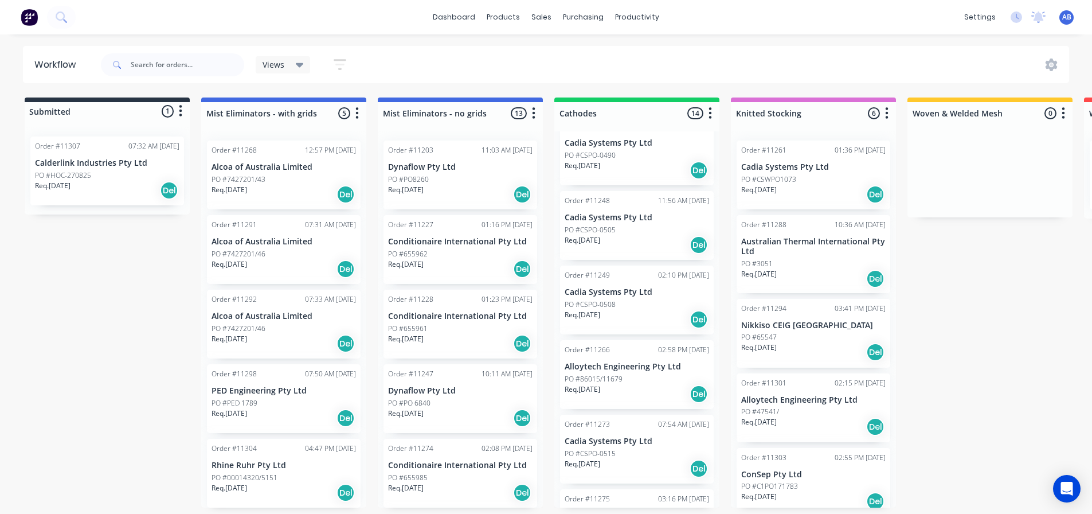
scroll to position [0, 0]
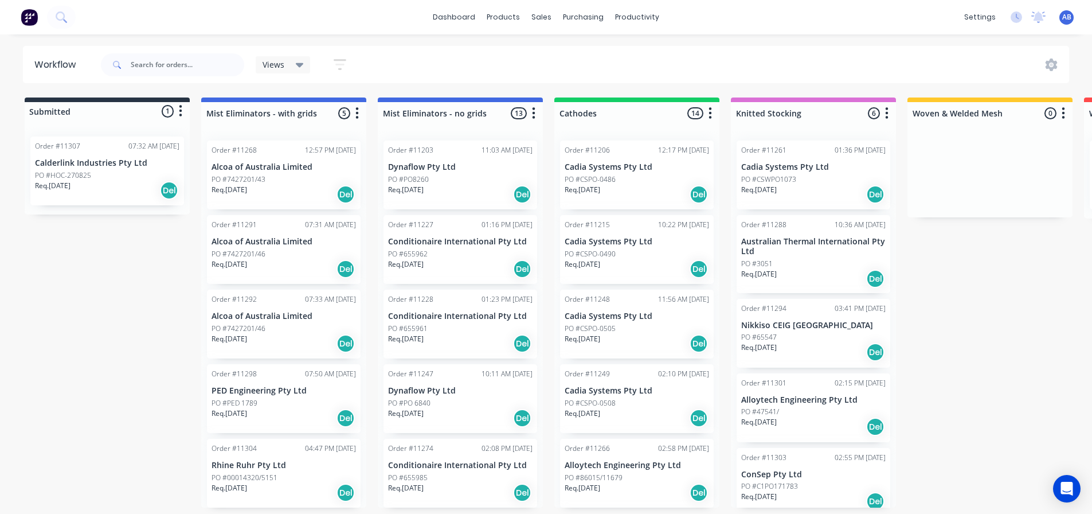
click at [35, 18] on img at bounding box center [29, 17] width 17 height 17
